Goal: Communication & Community: Share content

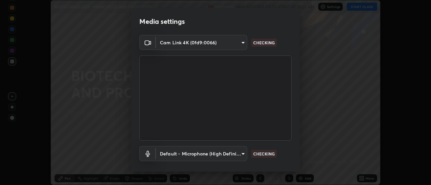
scroll to position [35, 0]
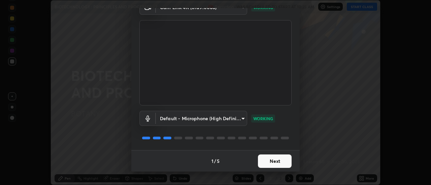
click at [278, 162] on button "Next" at bounding box center [275, 161] width 34 height 13
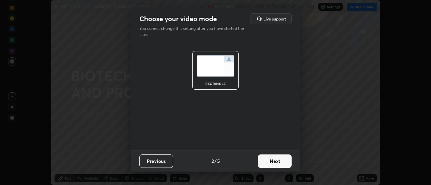
scroll to position [0, 0]
click at [281, 161] on button "Next" at bounding box center [275, 161] width 34 height 13
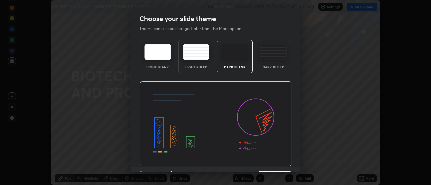
scroll to position [16, 0]
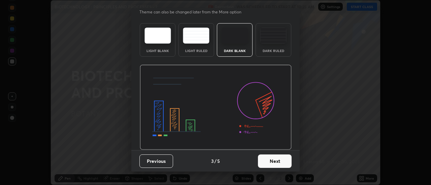
click at [279, 163] on button "Next" at bounding box center [275, 161] width 34 height 13
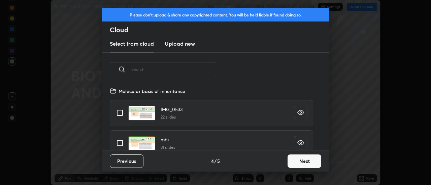
click at [302, 164] on button "Next" at bounding box center [304, 161] width 34 height 13
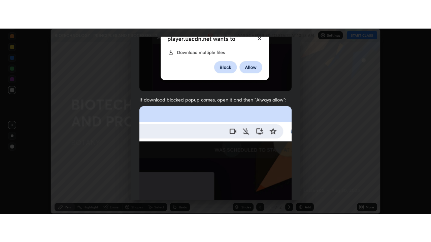
scroll to position [173, 0]
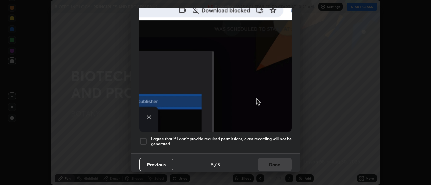
click at [143, 138] on div at bounding box center [143, 142] width 8 height 8
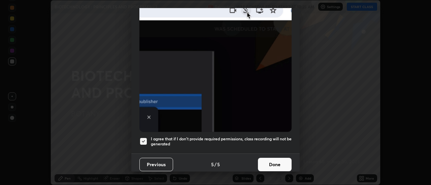
click at [281, 161] on button "Done" at bounding box center [275, 164] width 34 height 13
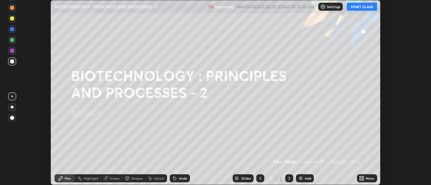
click at [353, 7] on button "START CLASS" at bounding box center [361, 7] width 30 height 8
click at [363, 178] on icon at bounding box center [363, 178] width 2 height 2
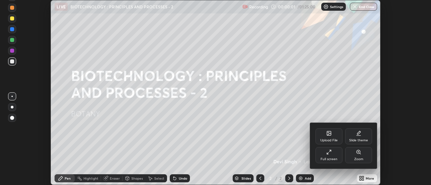
click at [332, 158] on div "Full screen" at bounding box center [328, 159] width 17 height 3
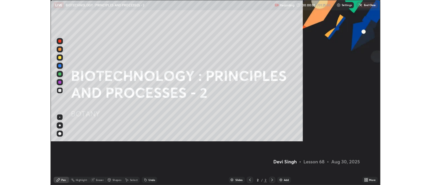
scroll to position [242, 431]
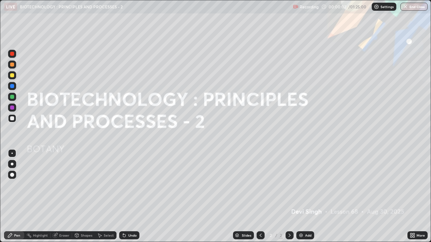
click at [301, 185] on img at bounding box center [300, 235] width 5 height 5
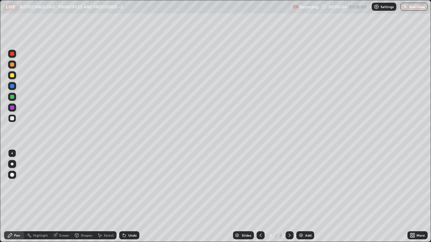
click at [10, 75] on div at bounding box center [12, 75] width 4 height 4
click at [12, 119] on div at bounding box center [12, 118] width 4 height 4
click at [85, 185] on div "Shapes" at bounding box center [86, 235] width 11 height 3
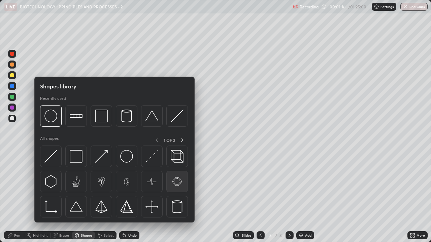
click at [177, 182] on img at bounding box center [177, 181] width 13 height 13
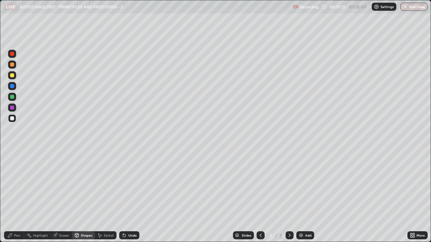
click at [17, 185] on div "Pen" at bounding box center [17, 235] width 6 height 3
click at [126, 185] on div "Undo" at bounding box center [129, 235] width 20 height 8
click at [10, 75] on div at bounding box center [12, 75] width 4 height 4
click at [301, 185] on img at bounding box center [300, 235] width 5 height 5
click at [11, 118] on div at bounding box center [12, 118] width 4 height 4
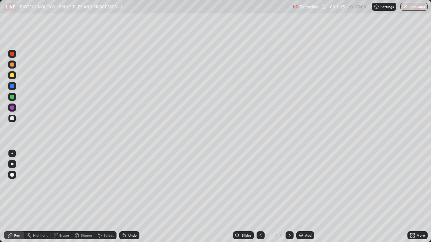
click at [10, 98] on div at bounding box center [12, 97] width 4 height 4
click at [84, 185] on div "Shapes" at bounding box center [86, 235] width 11 height 3
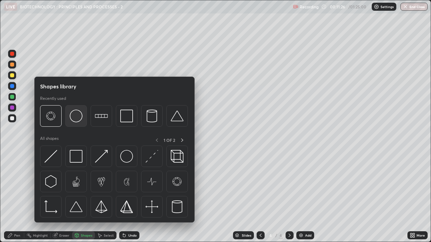
click at [77, 120] on img at bounding box center [76, 116] width 13 height 13
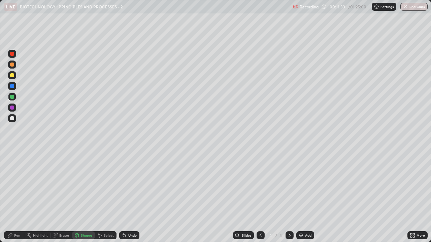
click at [15, 185] on div "Pen" at bounding box center [17, 235] width 6 height 3
click at [12, 118] on div at bounding box center [12, 118] width 4 height 4
click at [13, 76] on div at bounding box center [12, 75] width 4 height 4
click at [302, 185] on img at bounding box center [300, 235] width 5 height 5
click at [83, 185] on div "Shapes" at bounding box center [86, 235] width 11 height 3
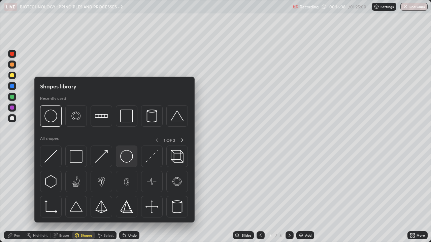
click at [123, 158] on img at bounding box center [126, 156] width 13 height 13
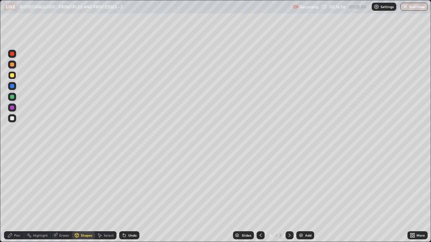
click at [18, 185] on div "Pen" at bounding box center [14, 235] width 20 height 8
click at [11, 119] on div at bounding box center [12, 118] width 4 height 4
click at [12, 53] on div at bounding box center [12, 54] width 4 height 4
click at [12, 120] on div at bounding box center [12, 118] width 4 height 4
click at [12, 74] on div at bounding box center [12, 75] width 4 height 4
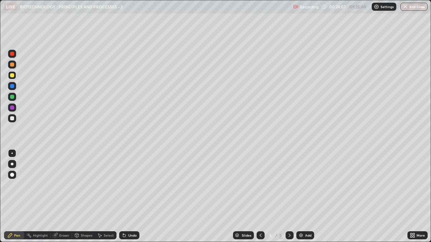
click at [302, 185] on img at bounding box center [300, 235] width 5 height 5
click at [11, 118] on div at bounding box center [12, 118] width 4 height 4
click at [61, 185] on div "Eraser" at bounding box center [61, 235] width 22 height 8
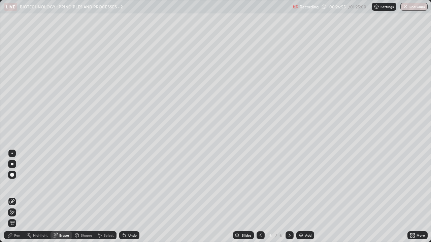
click at [301, 185] on img at bounding box center [300, 235] width 5 height 5
click at [17, 185] on div "Pen" at bounding box center [14, 235] width 20 height 8
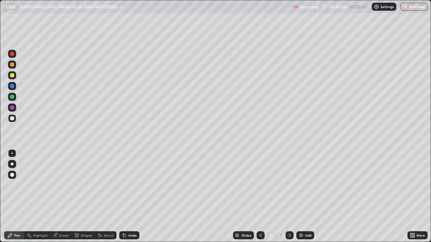
click at [12, 75] on div at bounding box center [12, 75] width 4 height 4
click at [62, 185] on div "Eraser" at bounding box center [64, 235] width 10 height 3
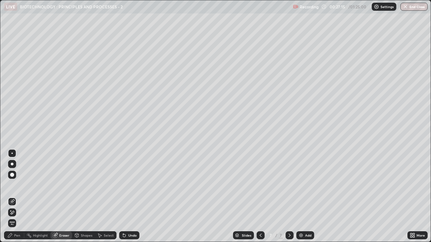
click at [16, 185] on div "Pen" at bounding box center [17, 235] width 6 height 3
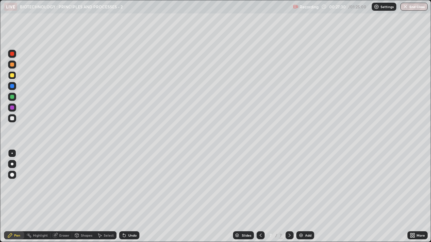
click at [11, 118] on div at bounding box center [12, 118] width 4 height 4
click at [11, 75] on div at bounding box center [12, 75] width 4 height 4
click at [11, 119] on div at bounding box center [12, 118] width 4 height 4
click at [12, 76] on div at bounding box center [12, 75] width 4 height 4
click at [13, 118] on div at bounding box center [12, 118] width 4 height 4
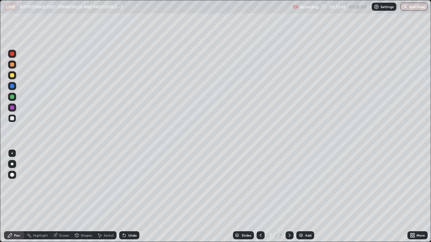
click at [303, 185] on div "Add" at bounding box center [305, 235] width 18 height 8
click at [11, 76] on div at bounding box center [12, 75] width 4 height 4
click at [13, 119] on div at bounding box center [12, 118] width 4 height 4
click at [9, 77] on div at bounding box center [12, 75] width 8 height 8
click at [12, 120] on div at bounding box center [12, 118] width 4 height 4
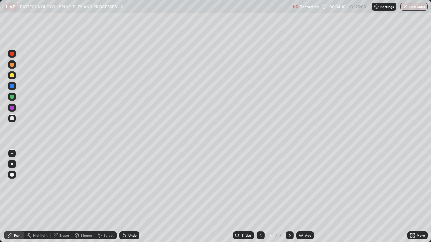
click at [128, 185] on div "Undo" at bounding box center [132, 235] width 8 height 3
click at [10, 76] on div at bounding box center [12, 75] width 4 height 4
click at [13, 117] on div at bounding box center [12, 118] width 4 height 4
click at [9, 77] on div at bounding box center [12, 75] width 8 height 8
click at [12, 119] on div at bounding box center [12, 118] width 4 height 4
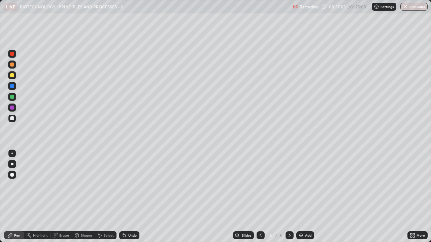
click at [15, 76] on div at bounding box center [12, 75] width 8 height 8
click at [13, 97] on div at bounding box center [12, 97] width 4 height 4
click at [298, 185] on img at bounding box center [300, 235] width 5 height 5
click at [12, 76] on div at bounding box center [12, 75] width 4 height 4
click at [11, 119] on div at bounding box center [12, 118] width 4 height 4
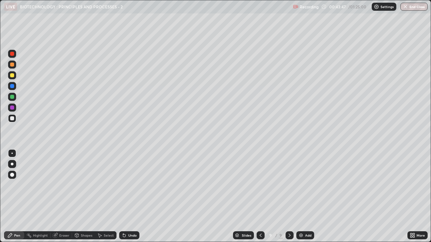
click at [12, 87] on div at bounding box center [12, 86] width 4 height 4
click at [13, 75] on div at bounding box center [12, 75] width 4 height 4
click at [11, 121] on div at bounding box center [12, 118] width 8 height 8
click at [86, 185] on div "Shapes" at bounding box center [86, 235] width 11 height 3
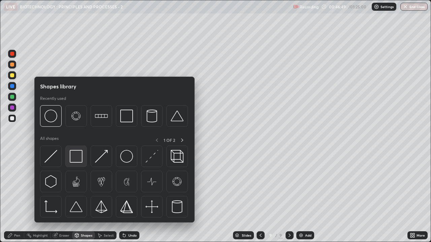
click at [77, 157] on img at bounding box center [76, 156] width 13 height 13
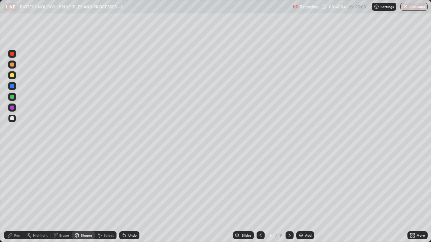
click at [18, 185] on div "Pen" at bounding box center [17, 235] width 6 height 3
click at [12, 86] on div at bounding box center [12, 86] width 4 height 4
click at [12, 77] on div at bounding box center [12, 75] width 4 height 4
click at [10, 121] on div at bounding box center [12, 118] width 8 height 8
click at [9, 75] on div at bounding box center [12, 75] width 8 height 8
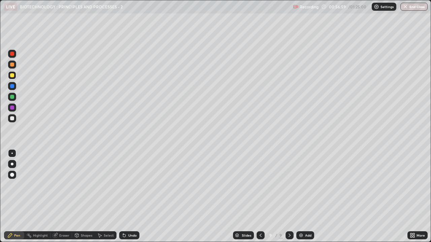
click at [301, 185] on img at bounding box center [300, 235] width 5 height 5
click at [11, 119] on div at bounding box center [12, 118] width 4 height 4
click at [11, 76] on div at bounding box center [12, 75] width 4 height 4
click at [128, 185] on div "Undo" at bounding box center [132, 235] width 8 height 3
click at [12, 117] on div at bounding box center [12, 118] width 4 height 4
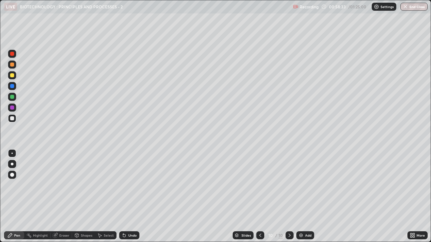
click at [12, 75] on div at bounding box center [12, 75] width 4 height 4
click at [57, 185] on icon at bounding box center [54, 235] width 5 height 5
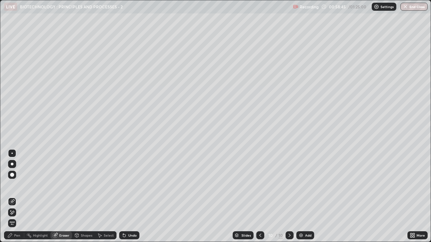
click at [13, 185] on div "Pen" at bounding box center [14, 235] width 20 height 8
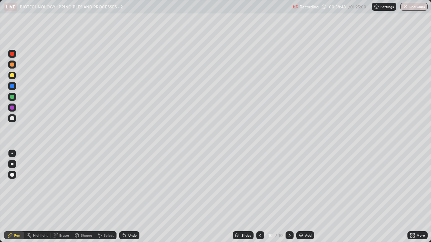
click at [9, 118] on div at bounding box center [12, 118] width 8 height 8
click at [12, 74] on div at bounding box center [12, 75] width 4 height 4
click at [11, 119] on div at bounding box center [12, 118] width 4 height 4
click at [15, 76] on div at bounding box center [12, 75] width 8 height 8
click at [66, 185] on div "Eraser" at bounding box center [64, 235] width 10 height 3
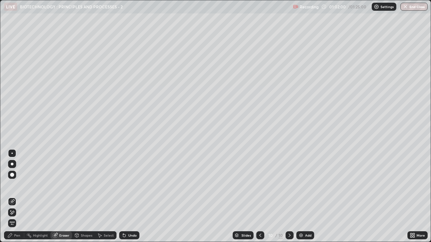
click at [15, 185] on div "Pen" at bounding box center [17, 235] width 6 height 3
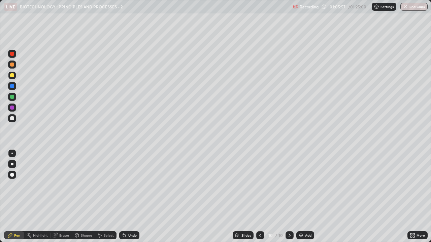
click at [306, 185] on div "Add" at bounding box center [308, 235] width 6 height 3
click at [12, 119] on div at bounding box center [12, 118] width 4 height 4
click at [9, 77] on div at bounding box center [12, 75] width 8 height 8
click at [414, 185] on icon at bounding box center [413, 237] width 2 height 2
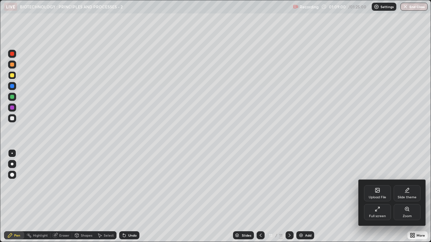
click at [376, 185] on div "Full screen" at bounding box center [377, 212] width 27 height 16
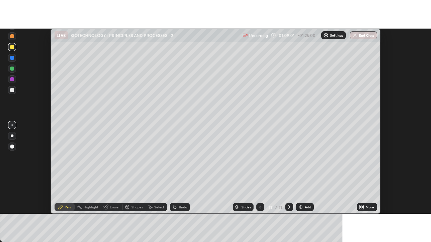
scroll to position [33450, 33205]
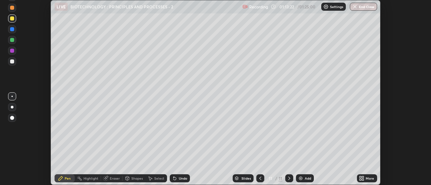
click at [363, 180] on icon at bounding box center [363, 180] width 2 height 2
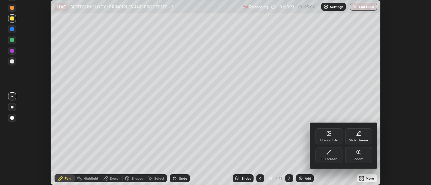
click at [331, 159] on div "Full screen" at bounding box center [328, 159] width 17 height 3
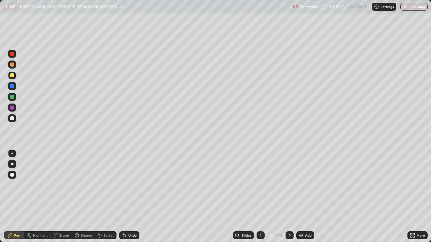
scroll to position [242, 431]
click at [411, 10] on button "End Class" at bounding box center [414, 7] width 27 height 8
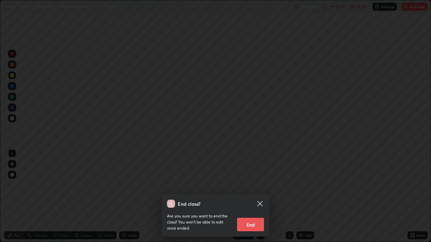
click at [244, 185] on button "End" at bounding box center [250, 224] width 27 height 13
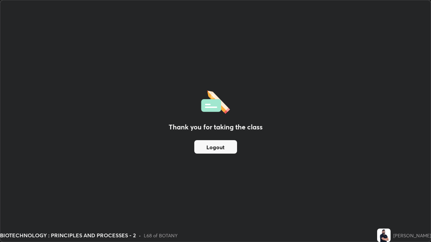
click at [218, 149] on button "Logout" at bounding box center [215, 146] width 43 height 13
click at [219, 148] on button "Logout" at bounding box center [215, 146] width 43 height 13
